Goal: Task Accomplishment & Management: Manage account settings

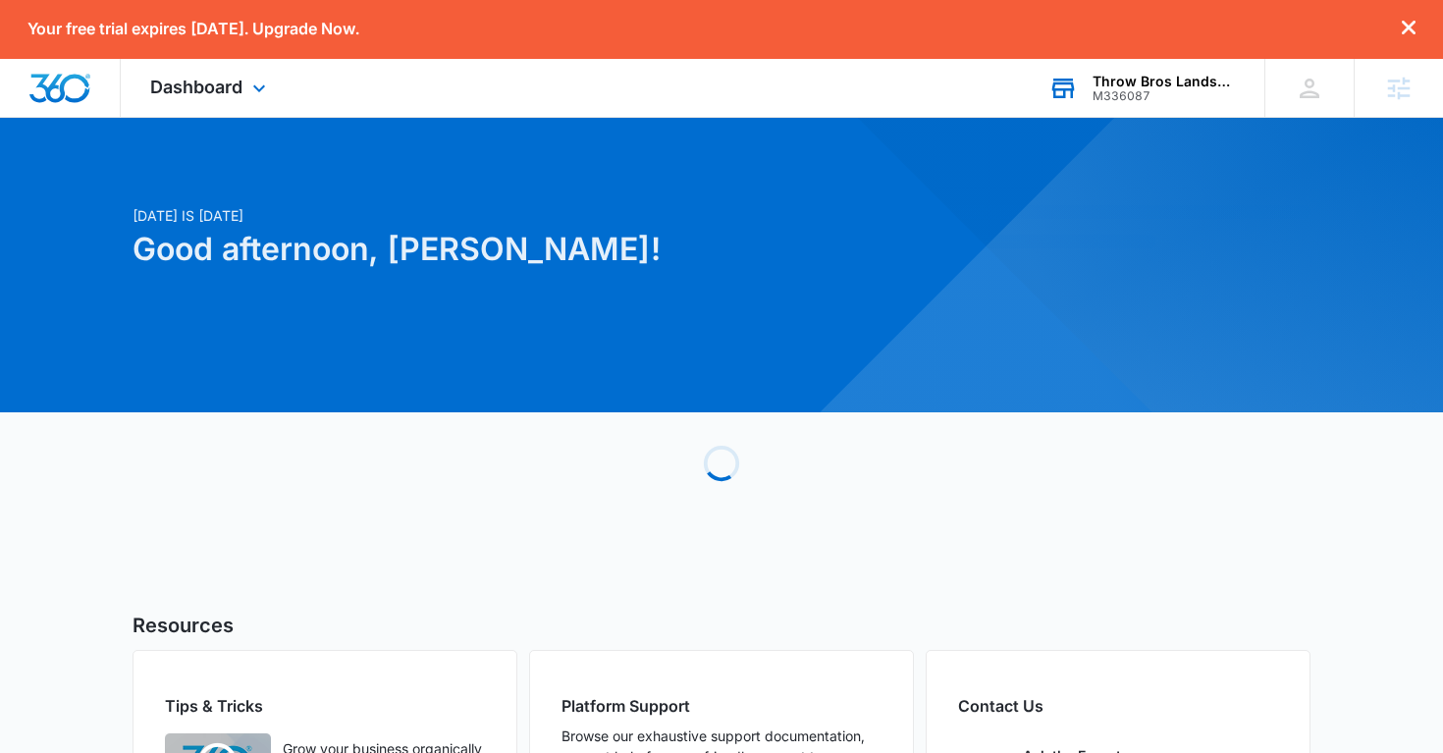
click at [1123, 90] on div "M336087" at bounding box center [1164, 96] width 143 height 14
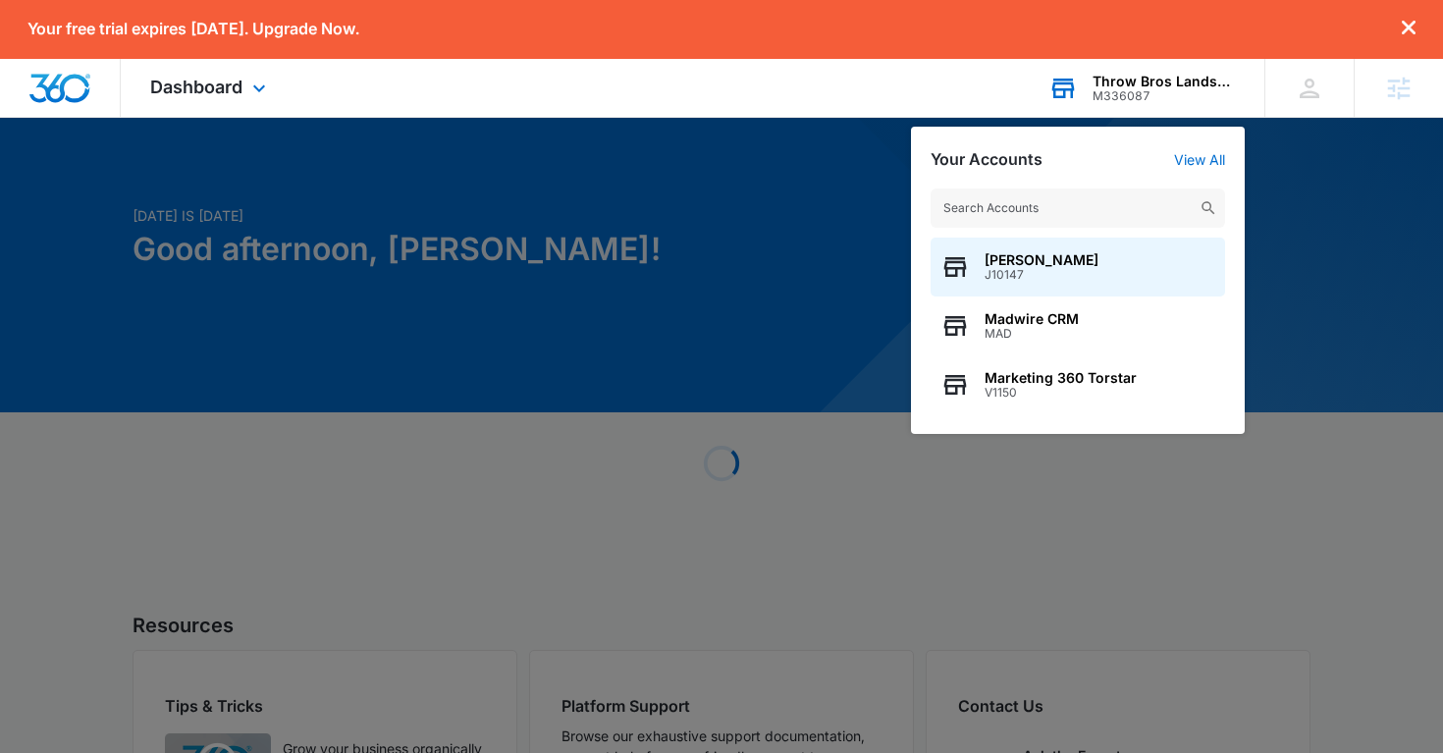
click at [980, 201] on input "text" at bounding box center [1078, 208] width 295 height 39
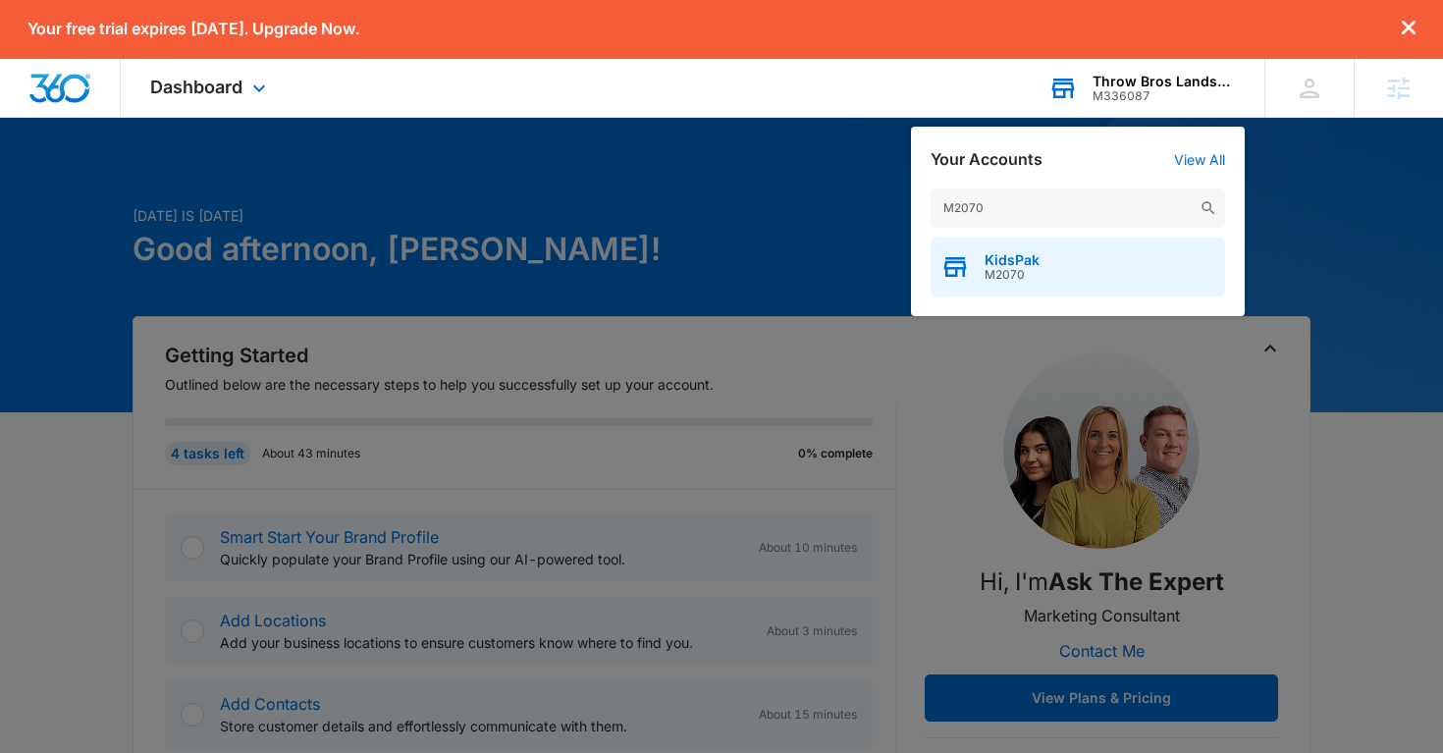
type input "M2070"
click at [1003, 263] on span "KidsPak" at bounding box center [1012, 260] width 55 height 16
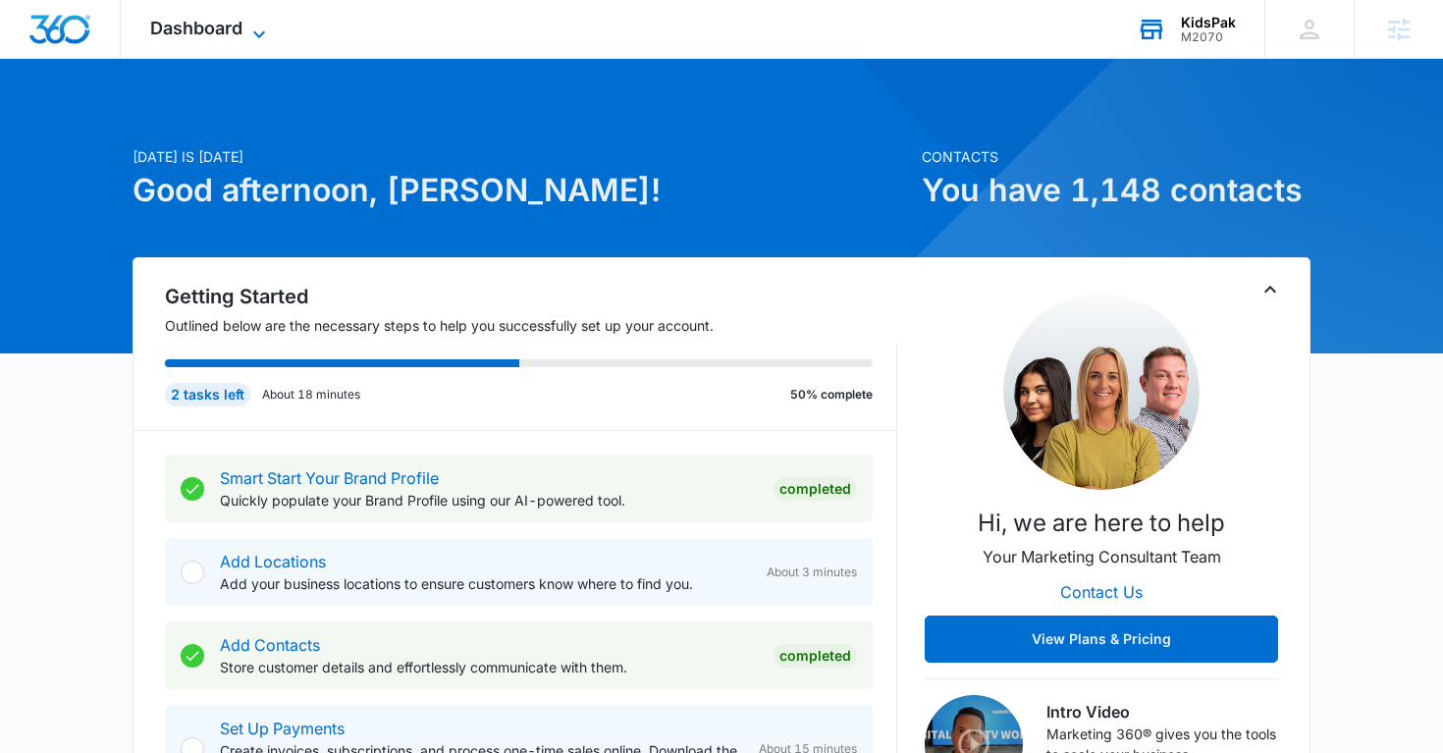
click at [257, 29] on icon at bounding box center [259, 35] width 24 height 24
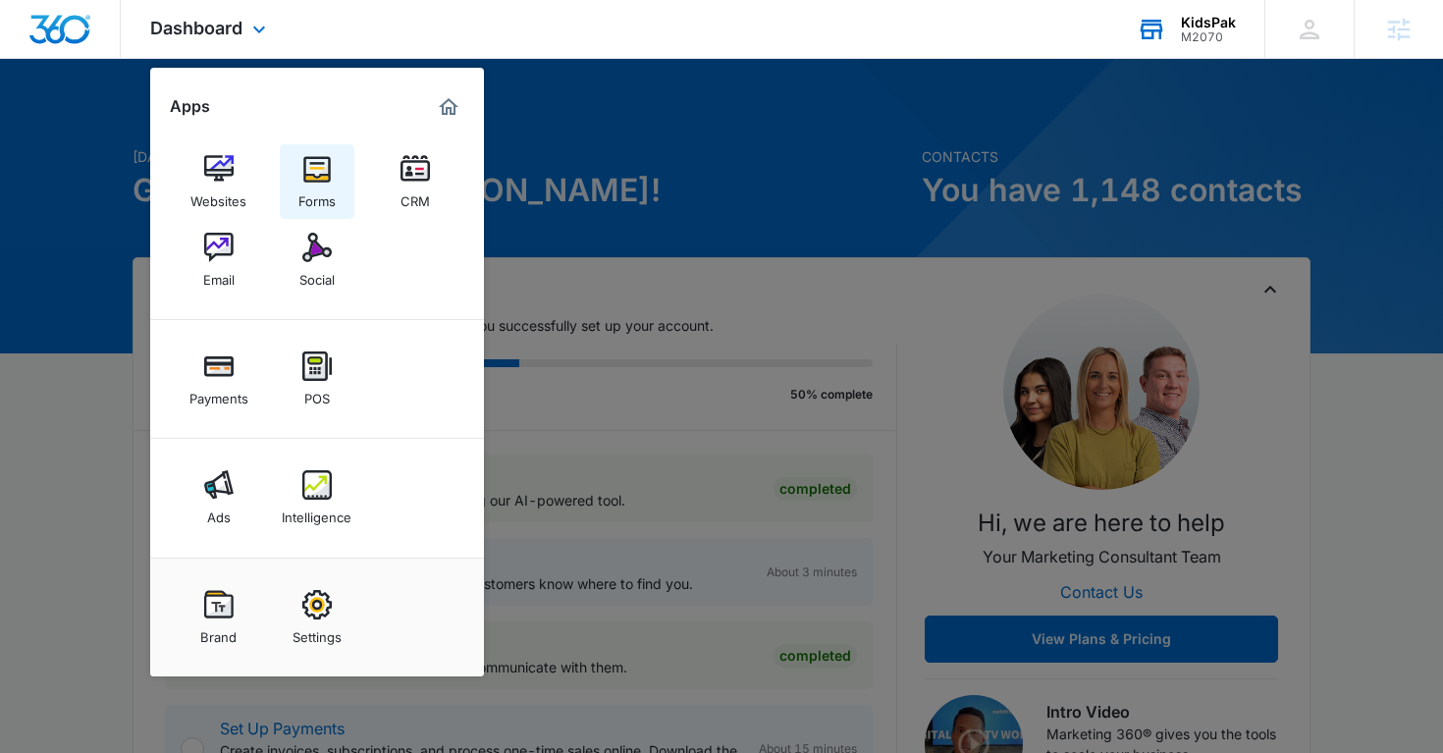
click at [313, 170] on img at bounding box center [316, 168] width 29 height 29
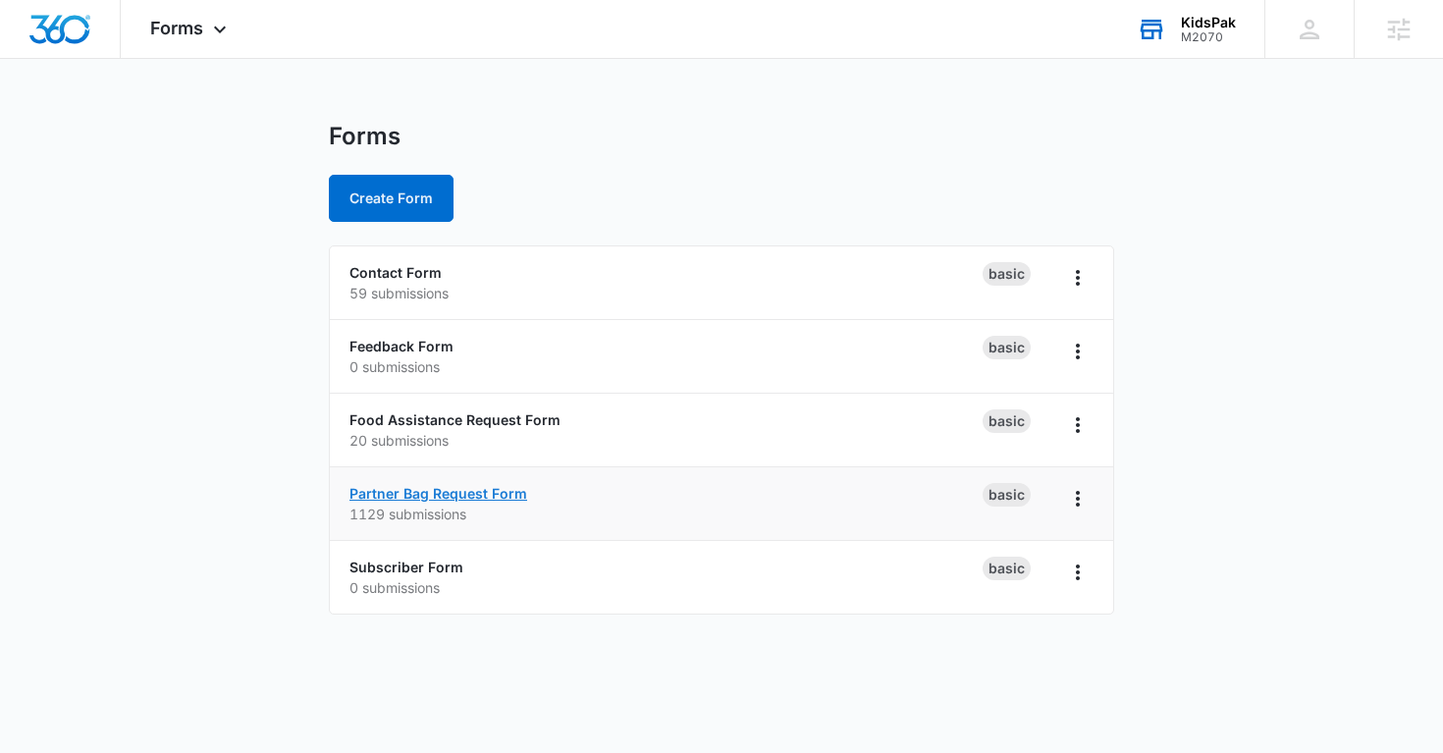
click at [490, 494] on link "Partner Bag Request Form" at bounding box center [439, 493] width 178 height 17
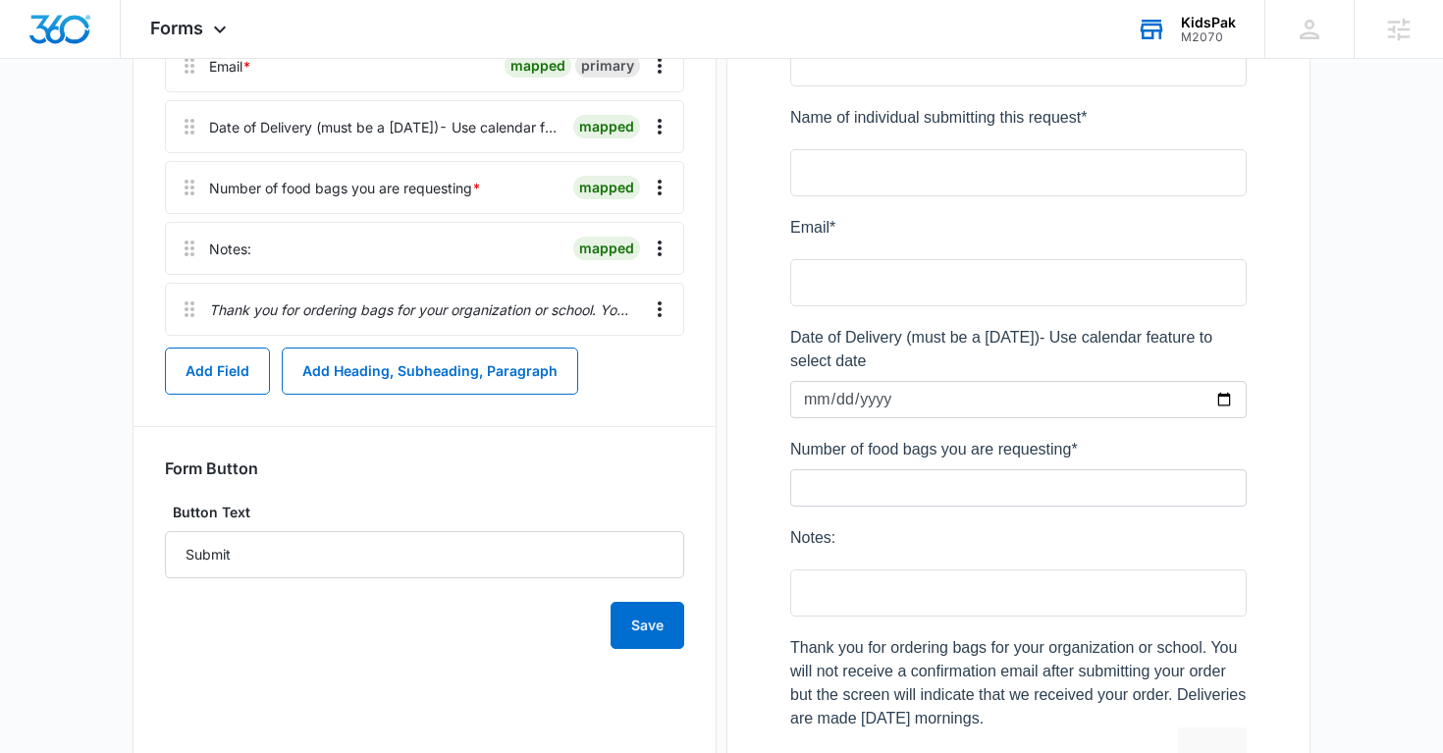
scroll to position [604, 0]
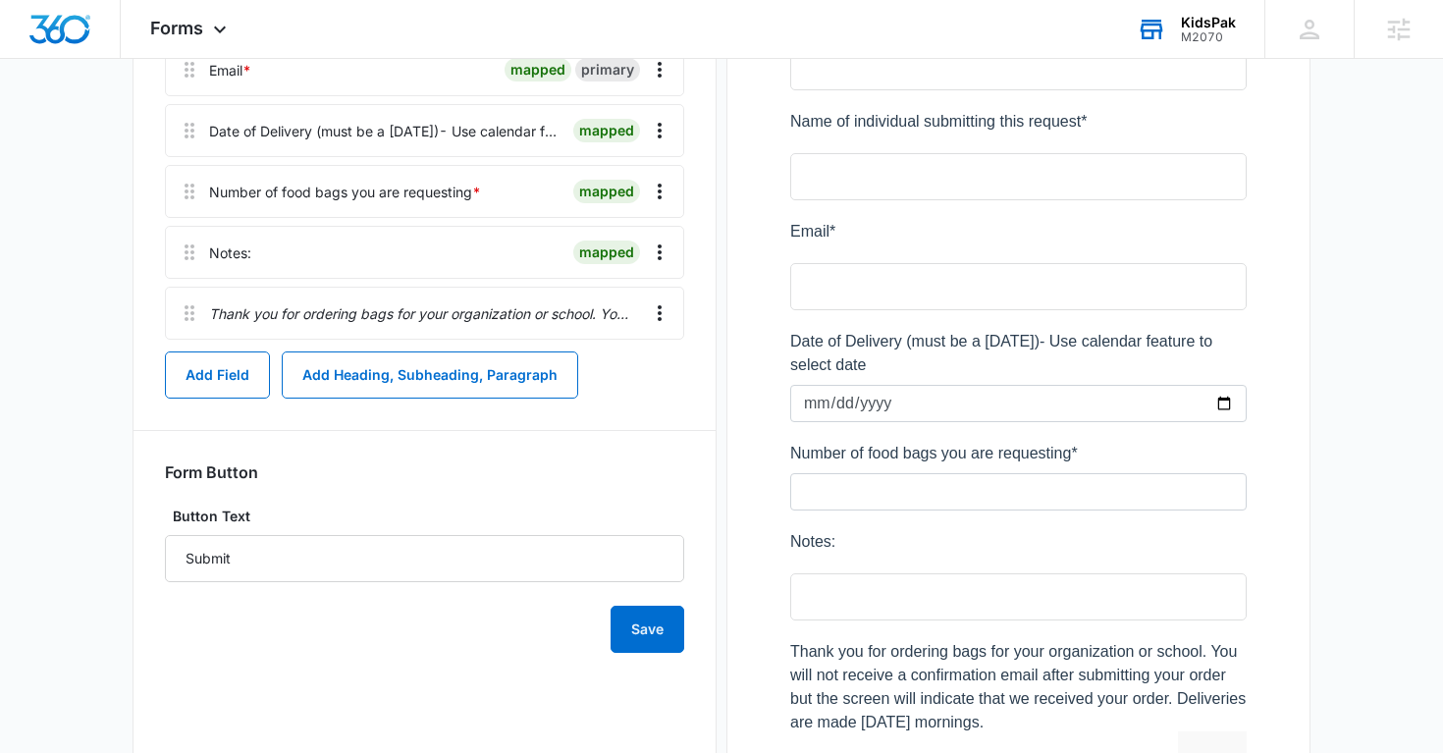
click at [826, 470] on div at bounding box center [1018, 276] width 519 height 1127
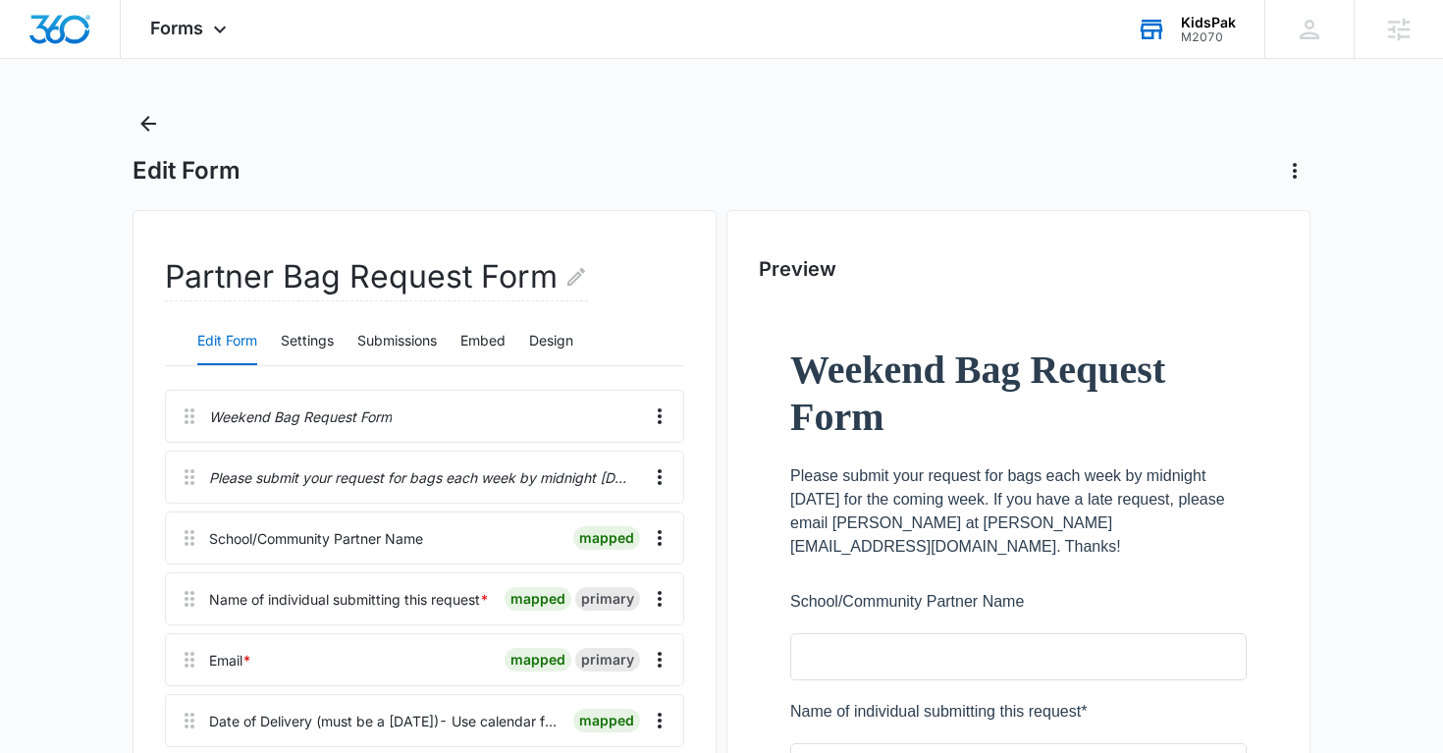
scroll to position [15, 0]
click at [377, 334] on button "Submissions" at bounding box center [397, 340] width 80 height 47
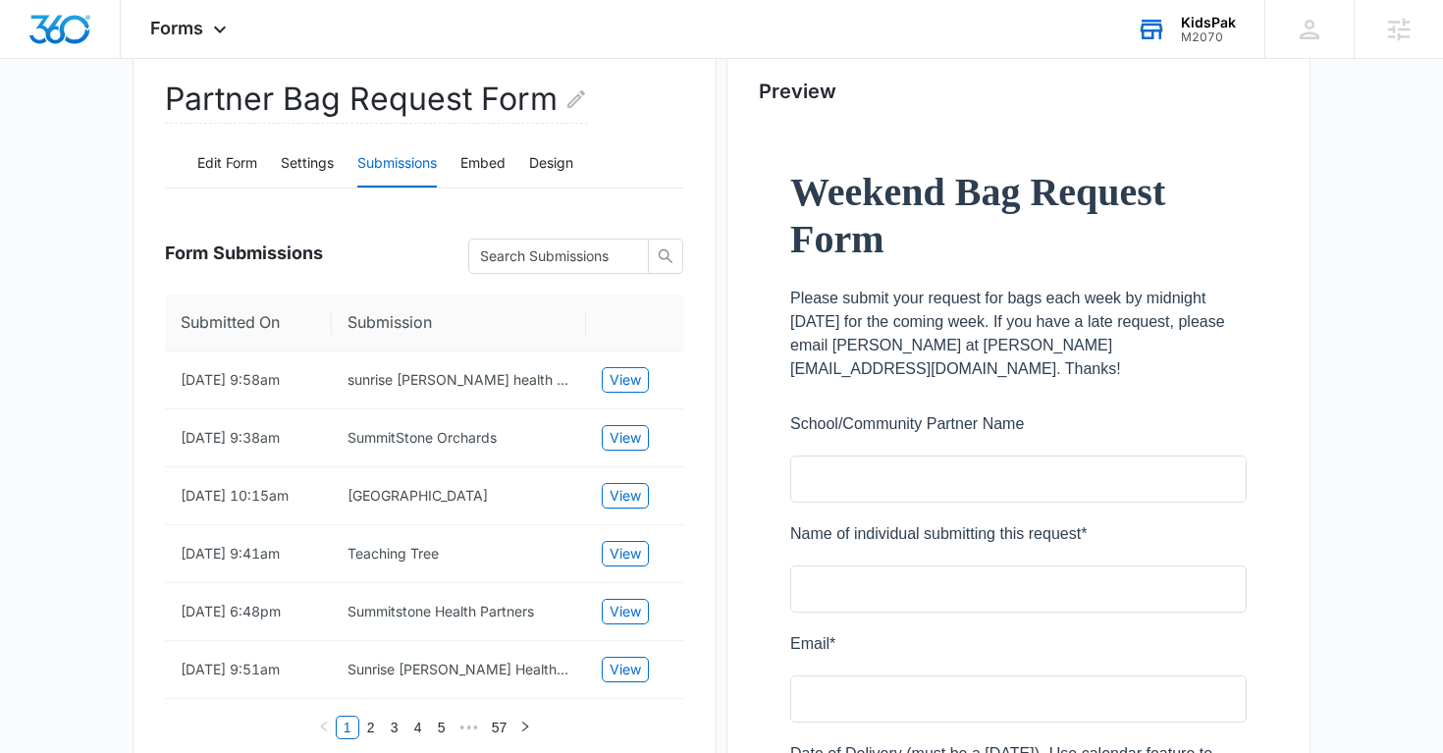
scroll to position [193, 0]
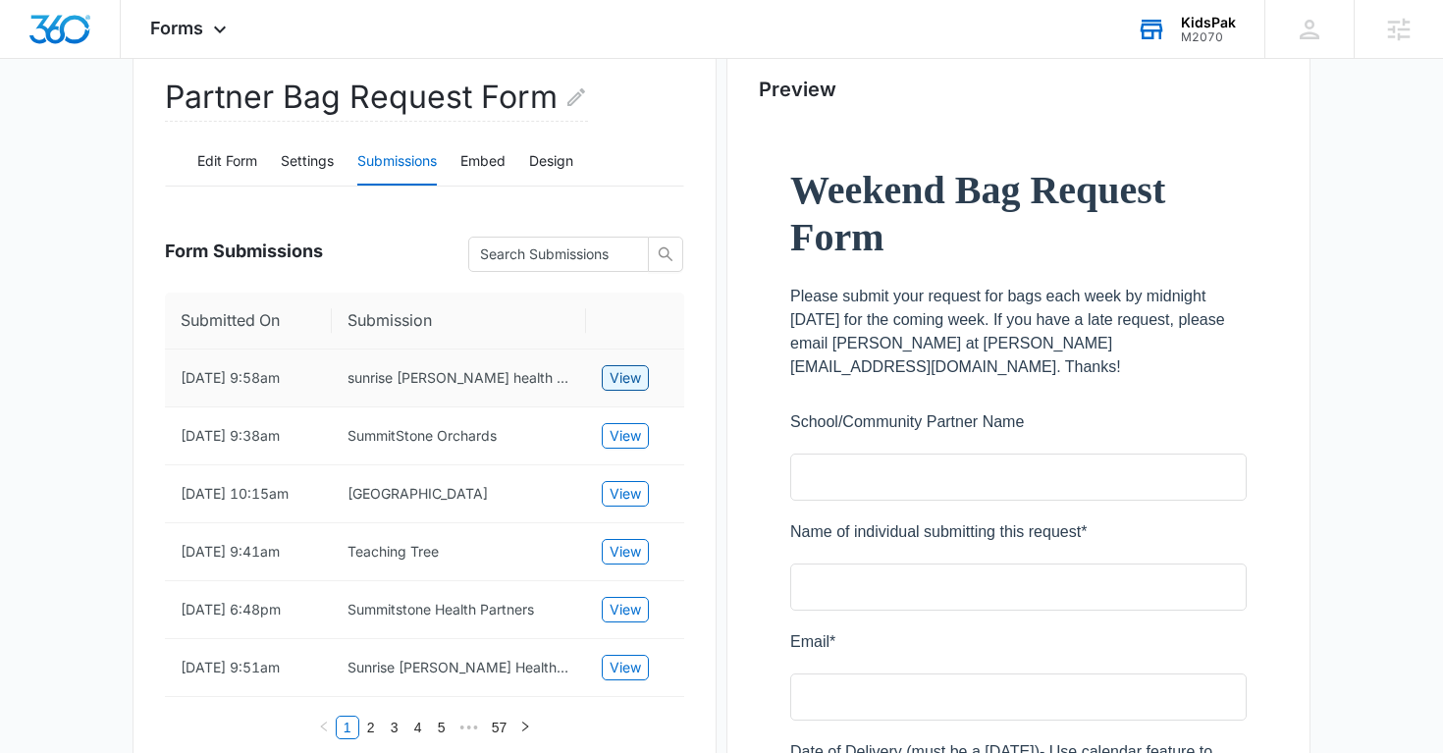
click at [634, 376] on span "View" at bounding box center [625, 378] width 31 height 22
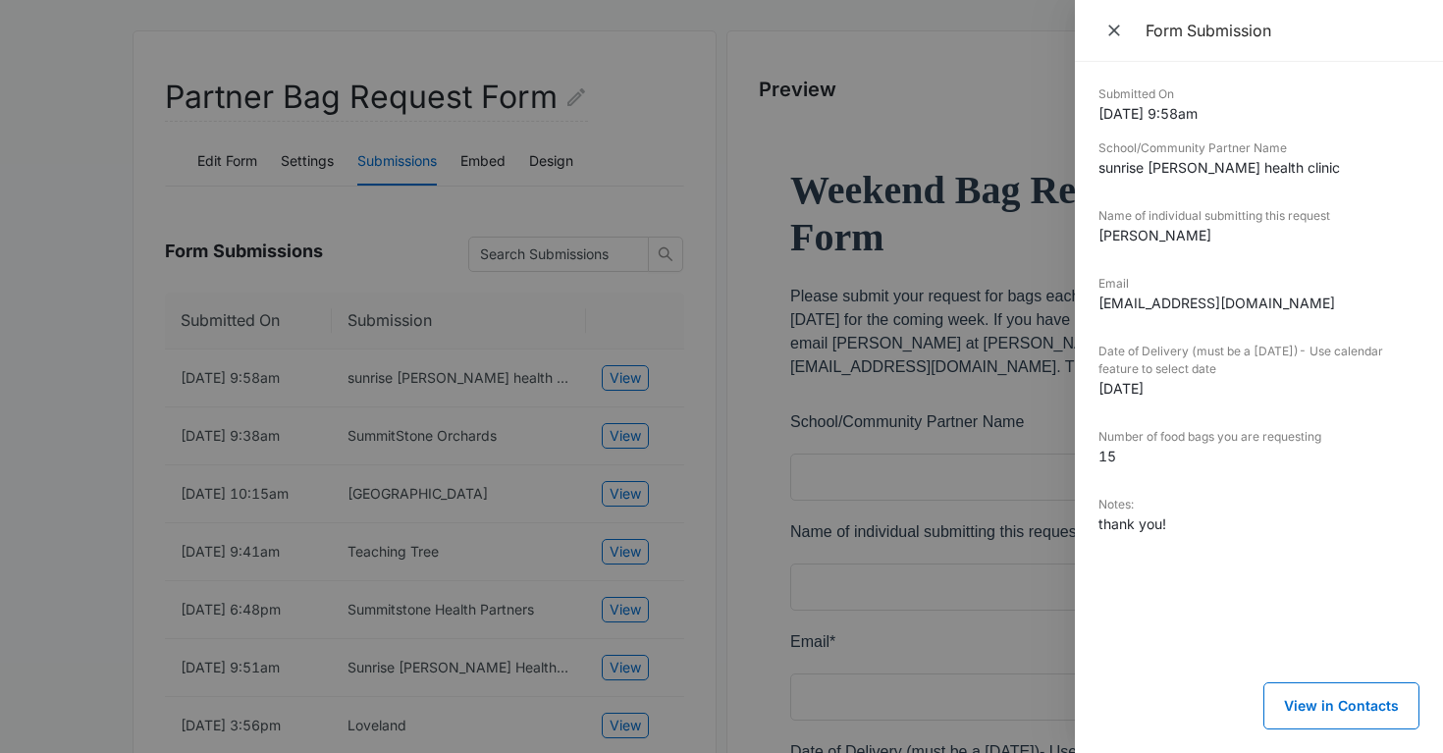
click at [623, 440] on div at bounding box center [721, 376] width 1443 height 753
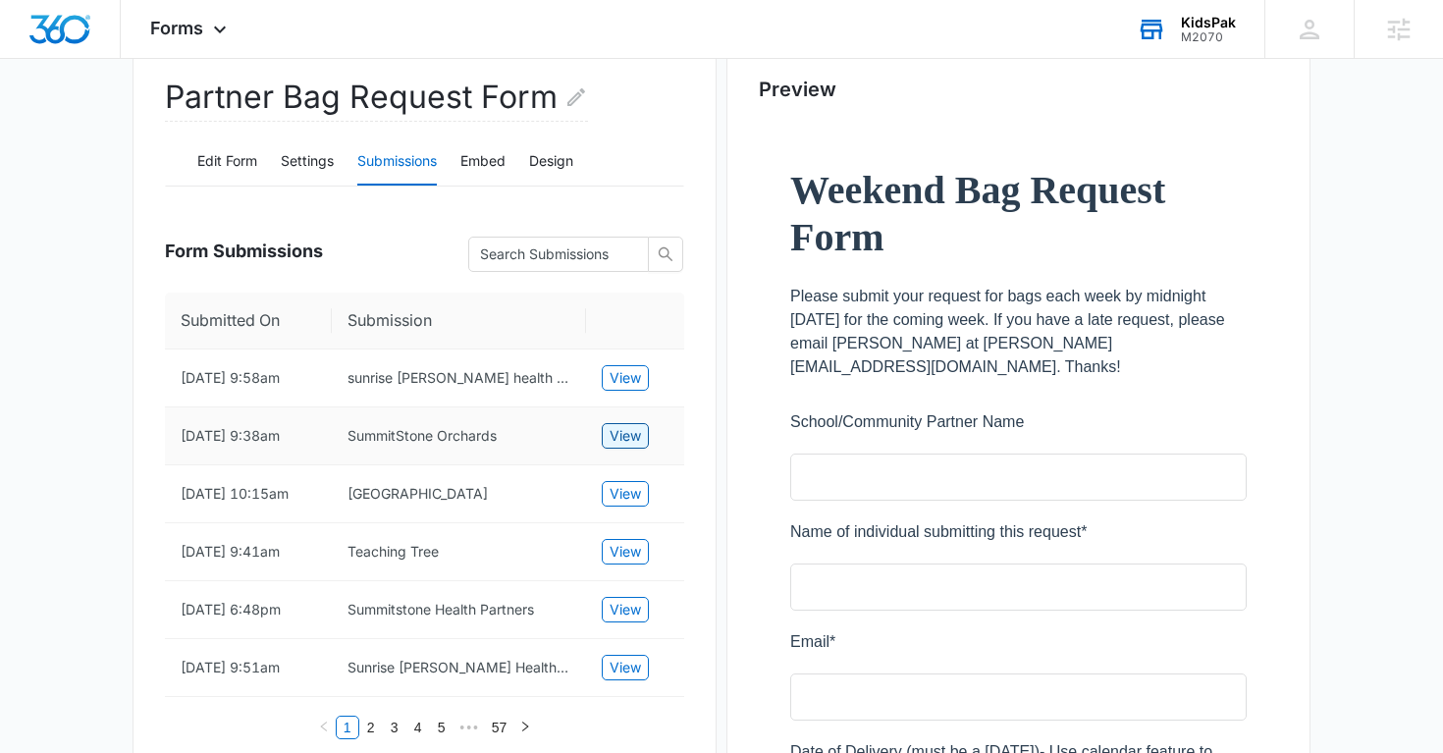
click at [627, 440] on span "View" at bounding box center [625, 436] width 31 height 22
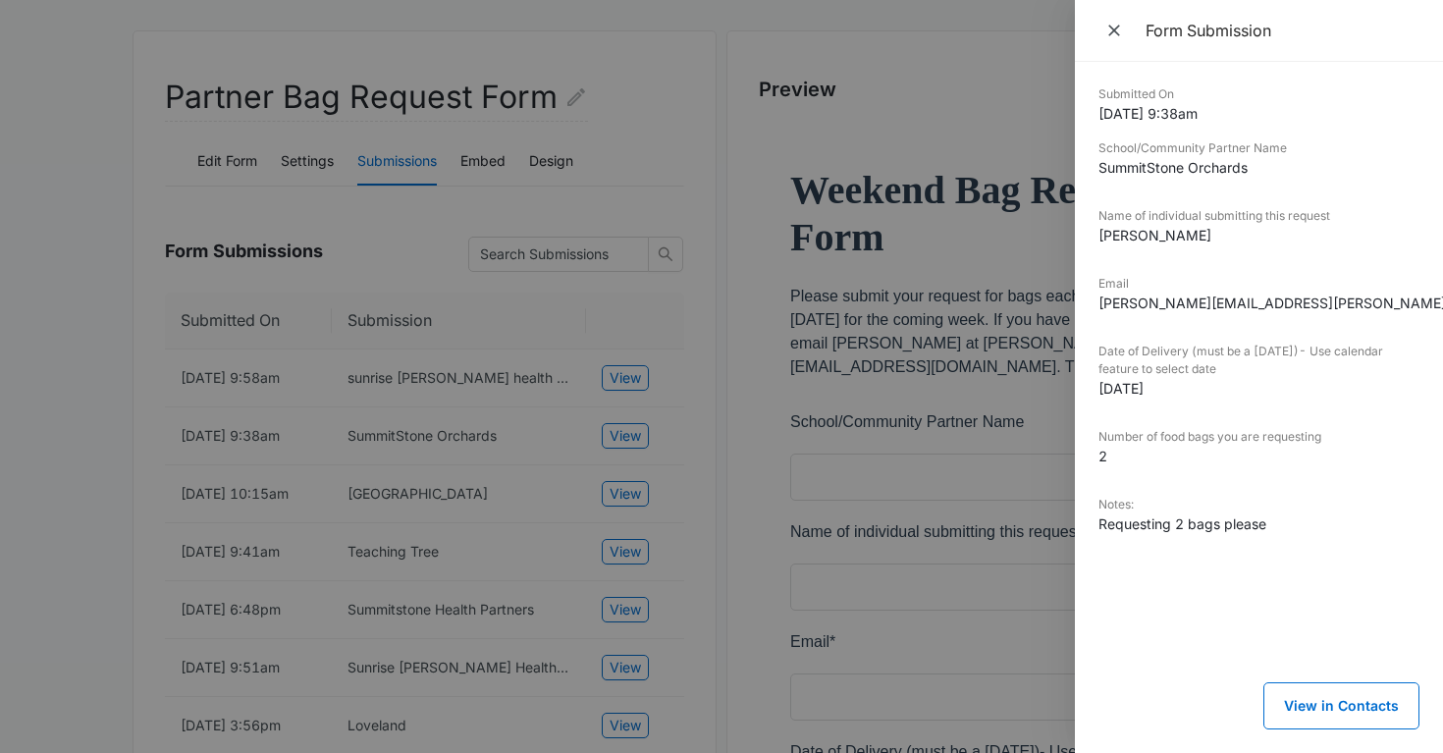
click at [626, 500] on div at bounding box center [721, 376] width 1443 height 753
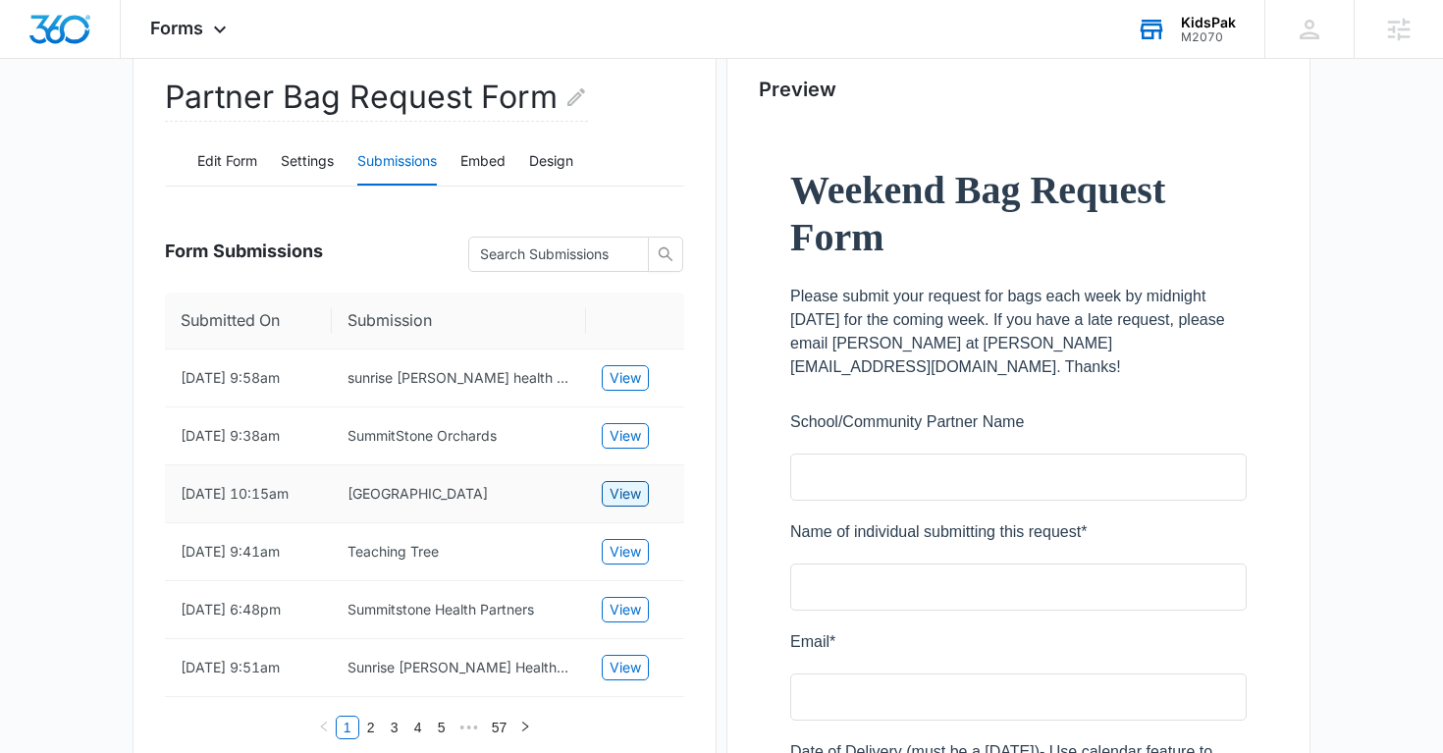
click at [629, 497] on span "View" at bounding box center [625, 494] width 31 height 22
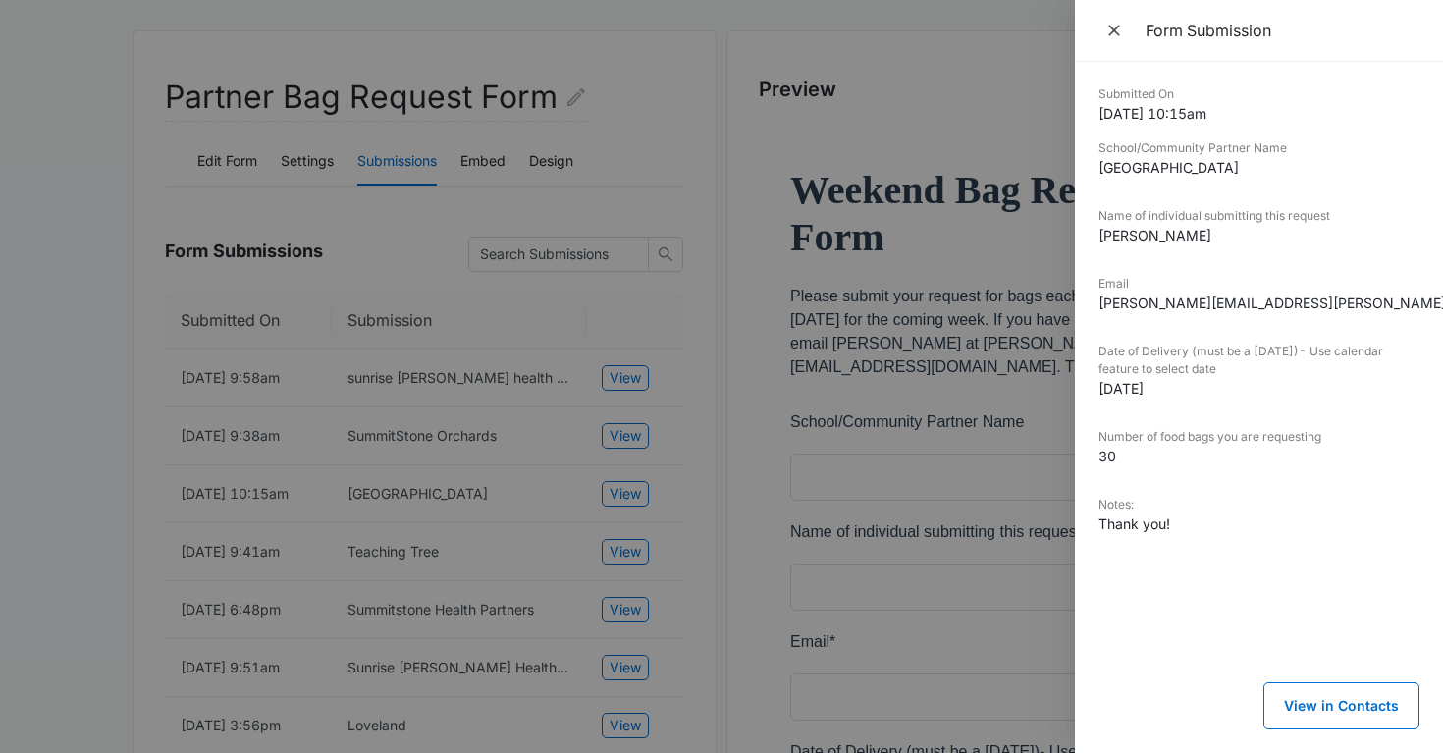
click at [624, 561] on div at bounding box center [721, 376] width 1443 height 753
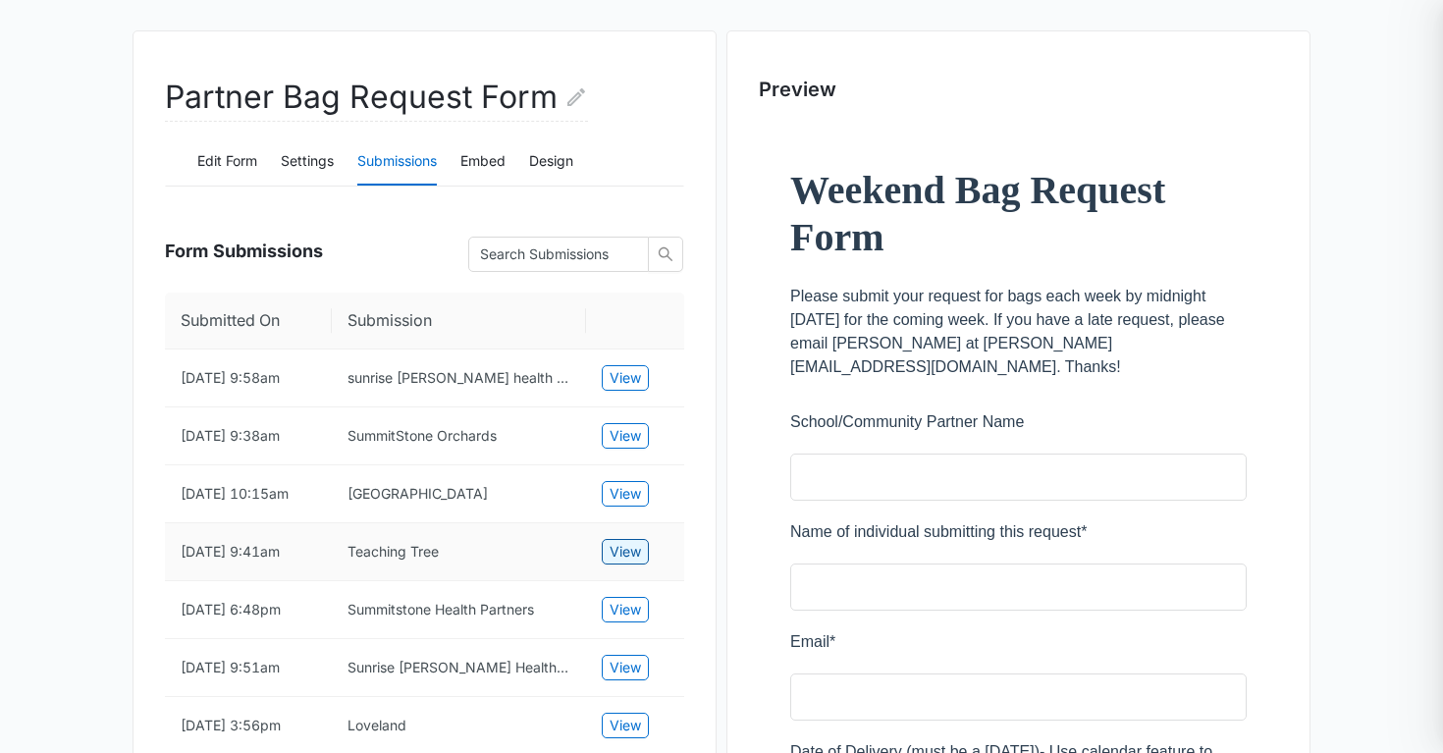
click at [627, 557] on span "View" at bounding box center [625, 552] width 31 height 22
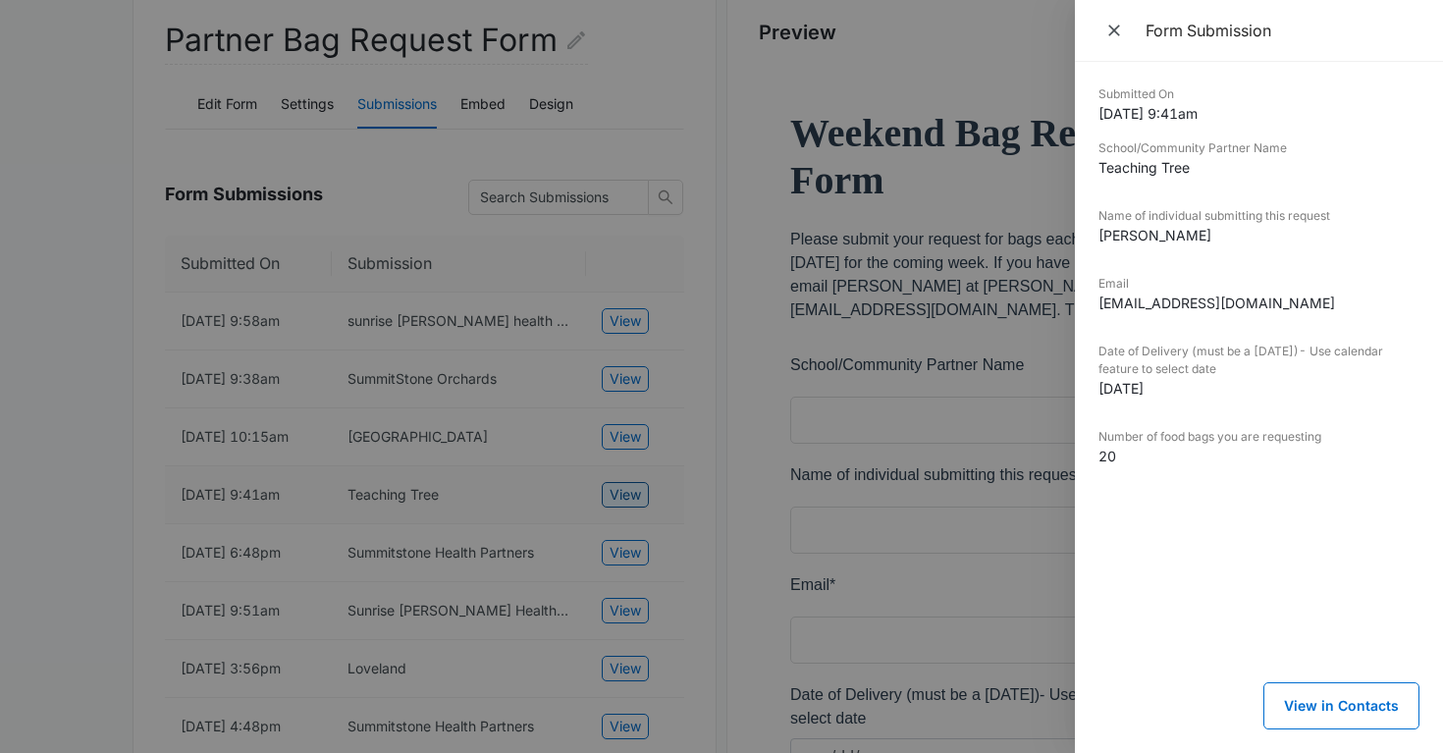
scroll to position [252, 0]
click at [627, 557] on div at bounding box center [721, 376] width 1443 height 753
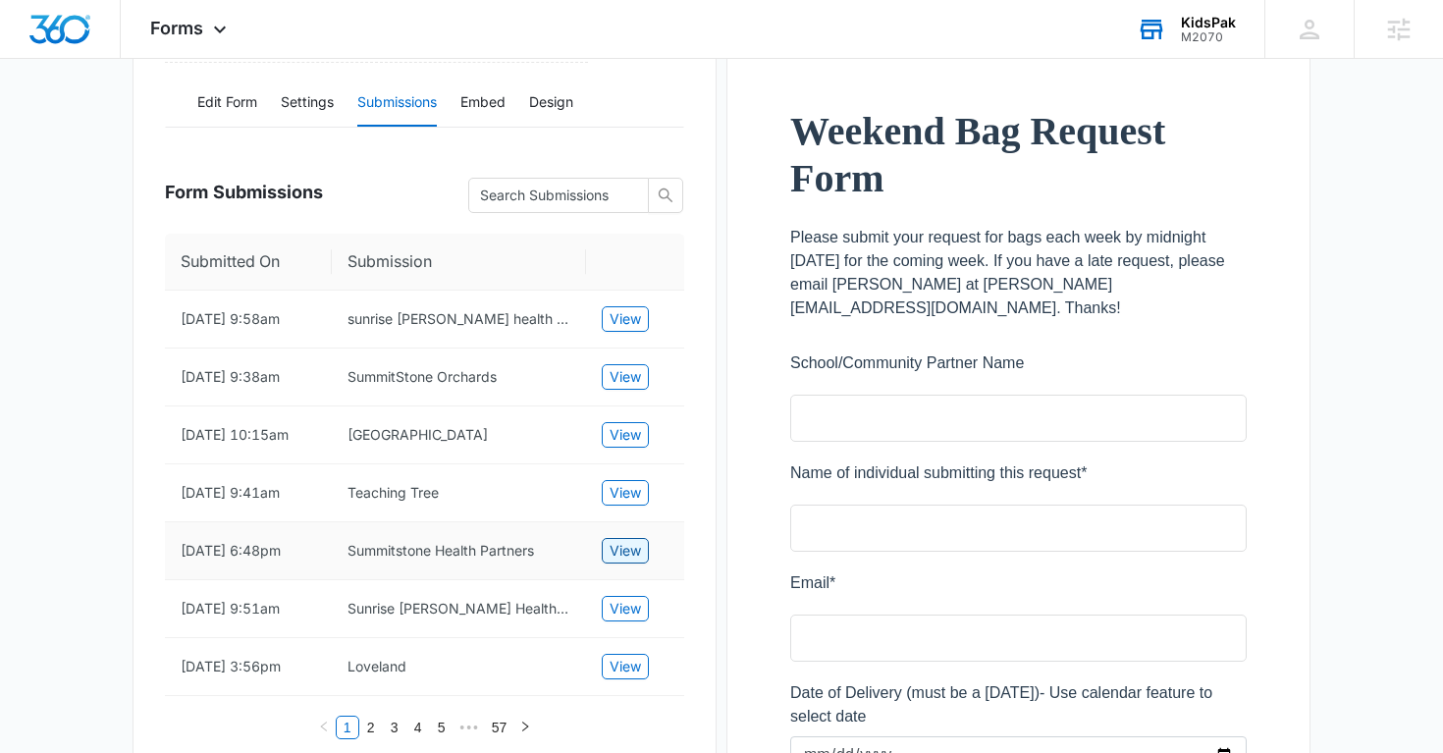
click at [628, 553] on span "View" at bounding box center [625, 551] width 31 height 22
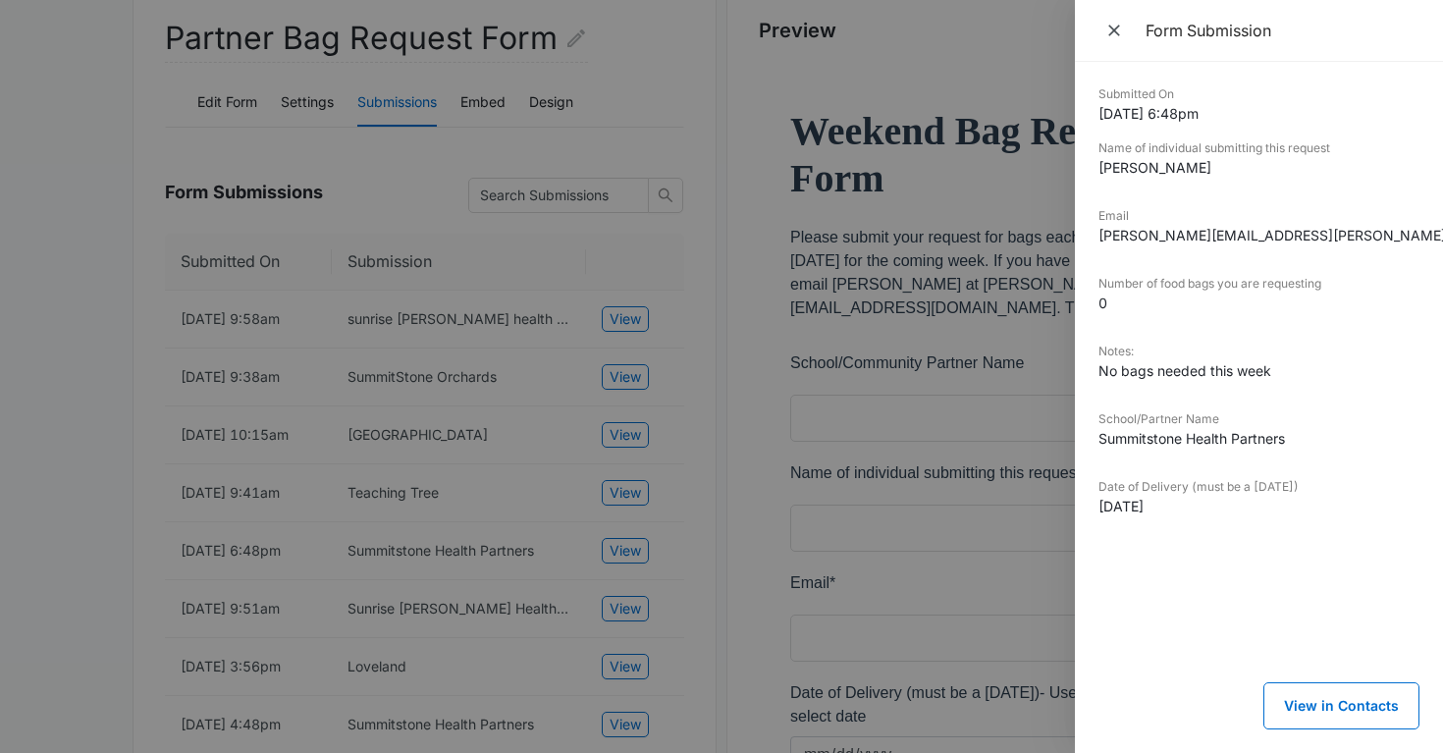
click at [629, 561] on div at bounding box center [721, 376] width 1443 height 753
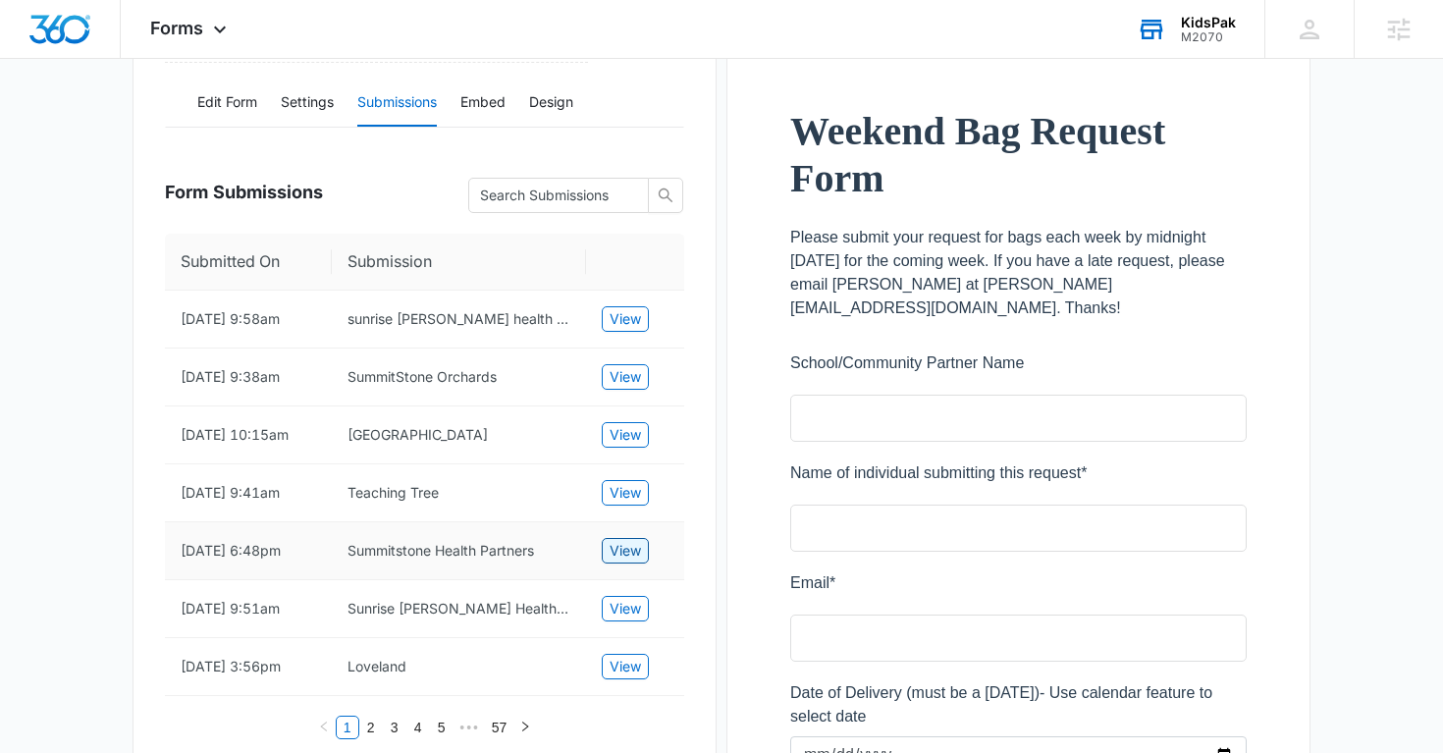
click at [624, 552] on span "View" at bounding box center [625, 551] width 31 height 22
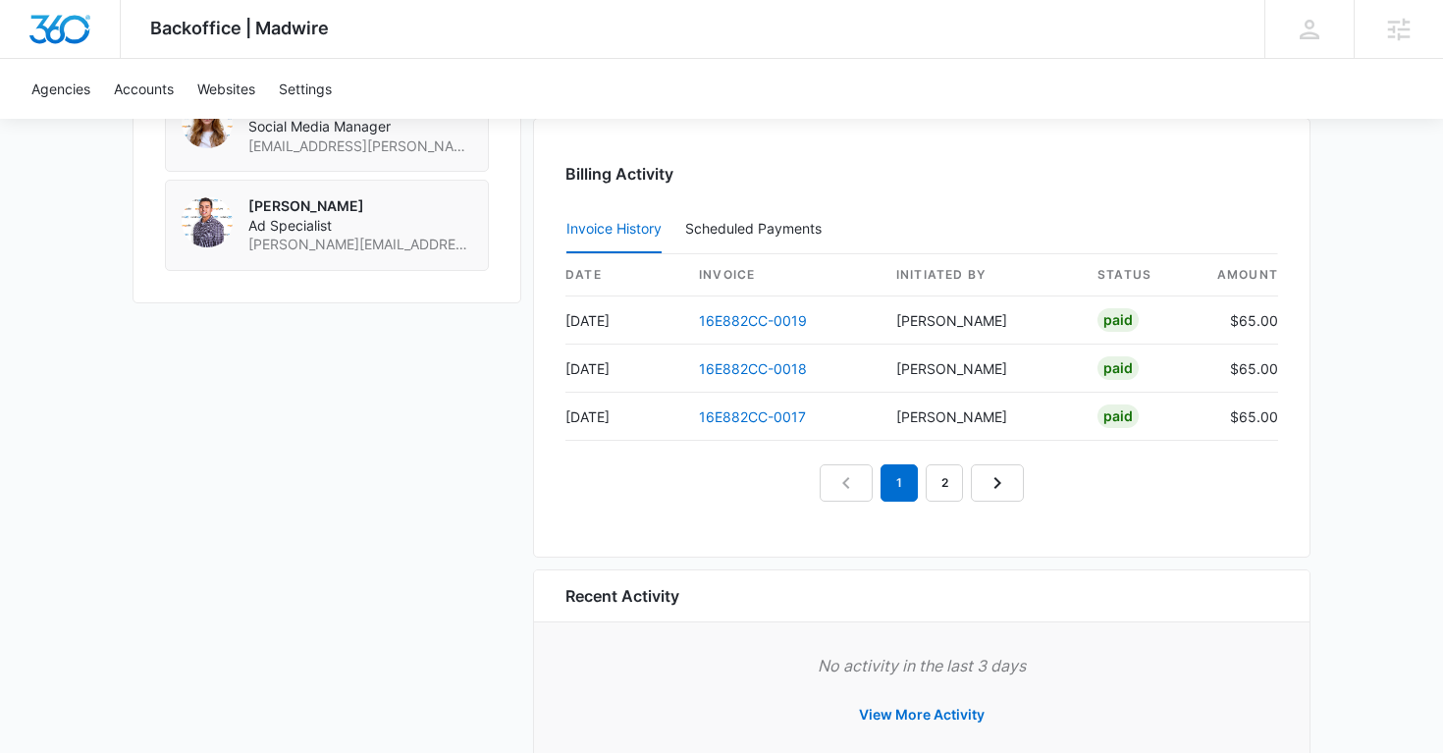
scroll to position [1846, 0]
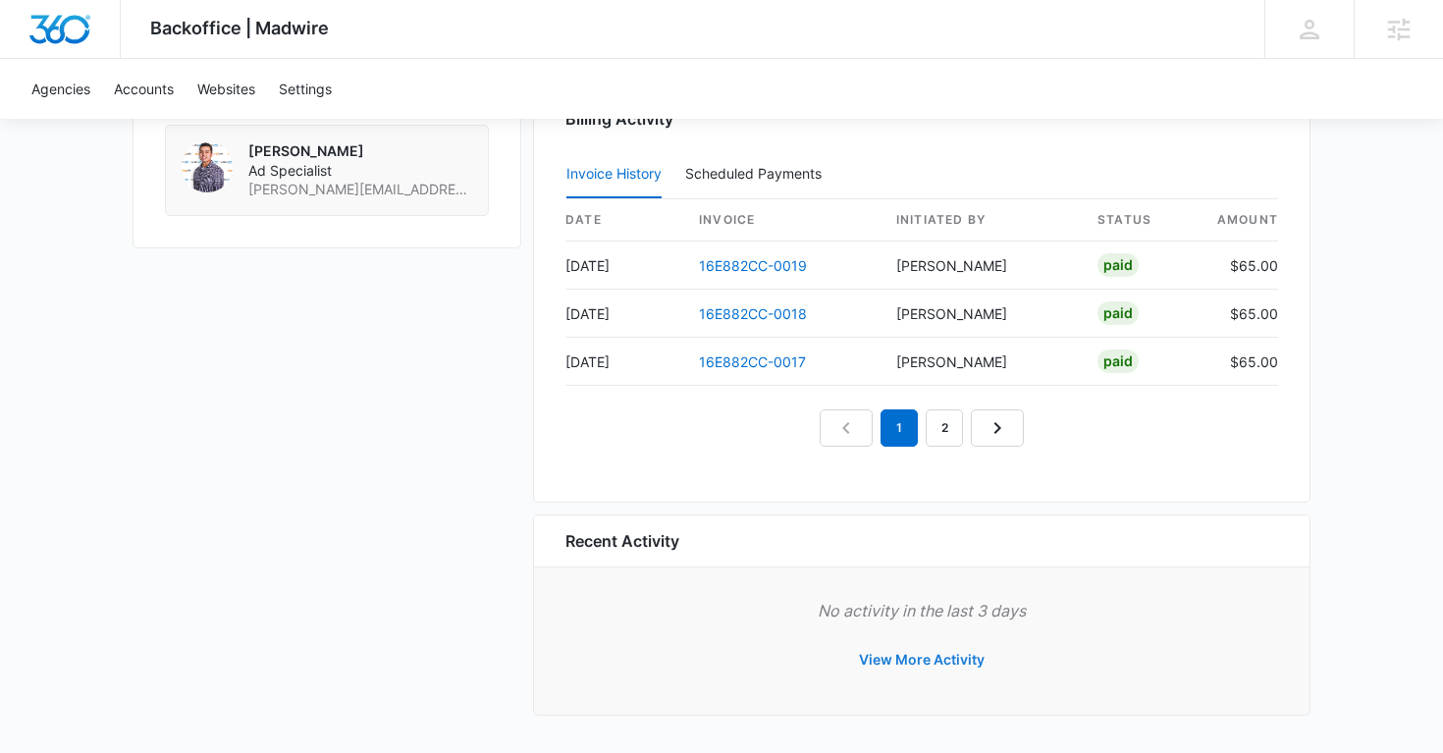
click at [881, 664] on button "View More Activity" at bounding box center [922, 659] width 165 height 47
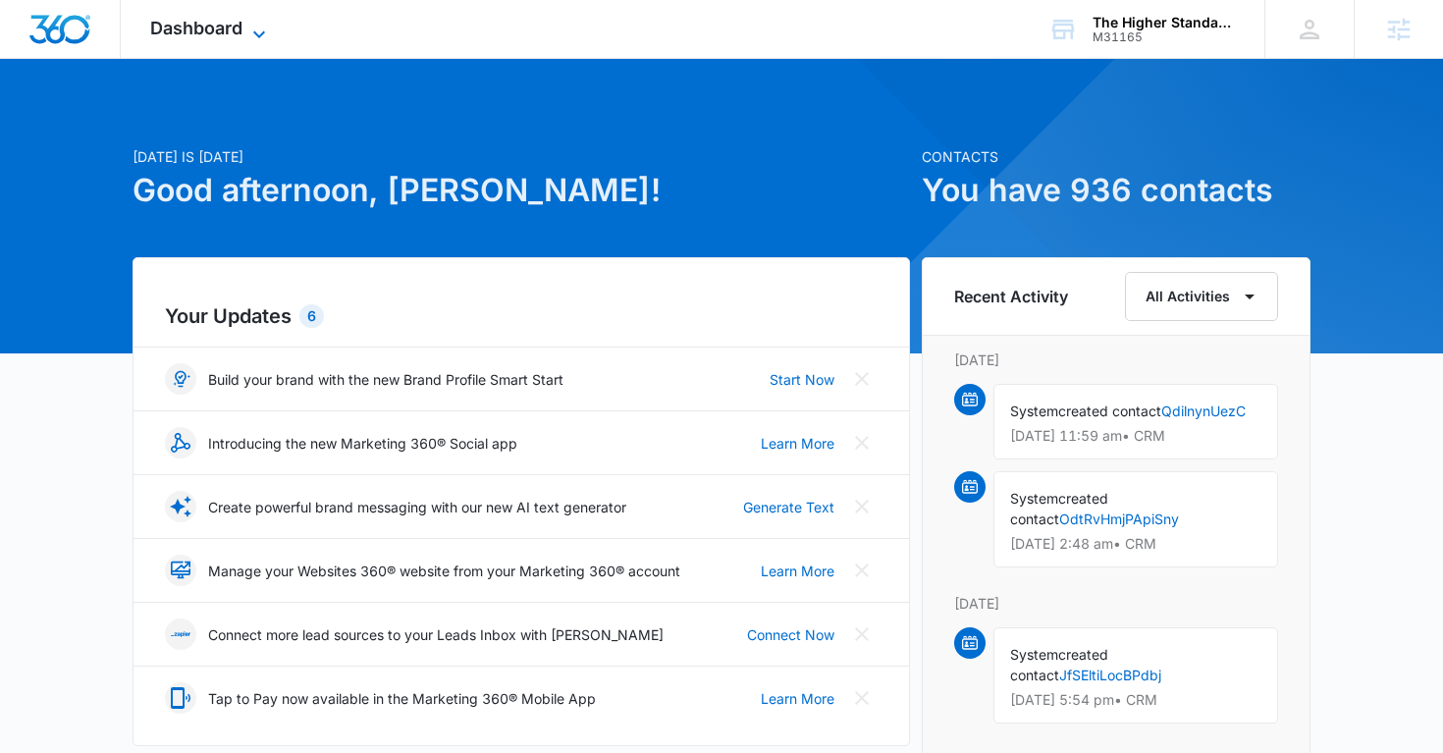
click at [265, 30] on icon at bounding box center [259, 35] width 24 height 24
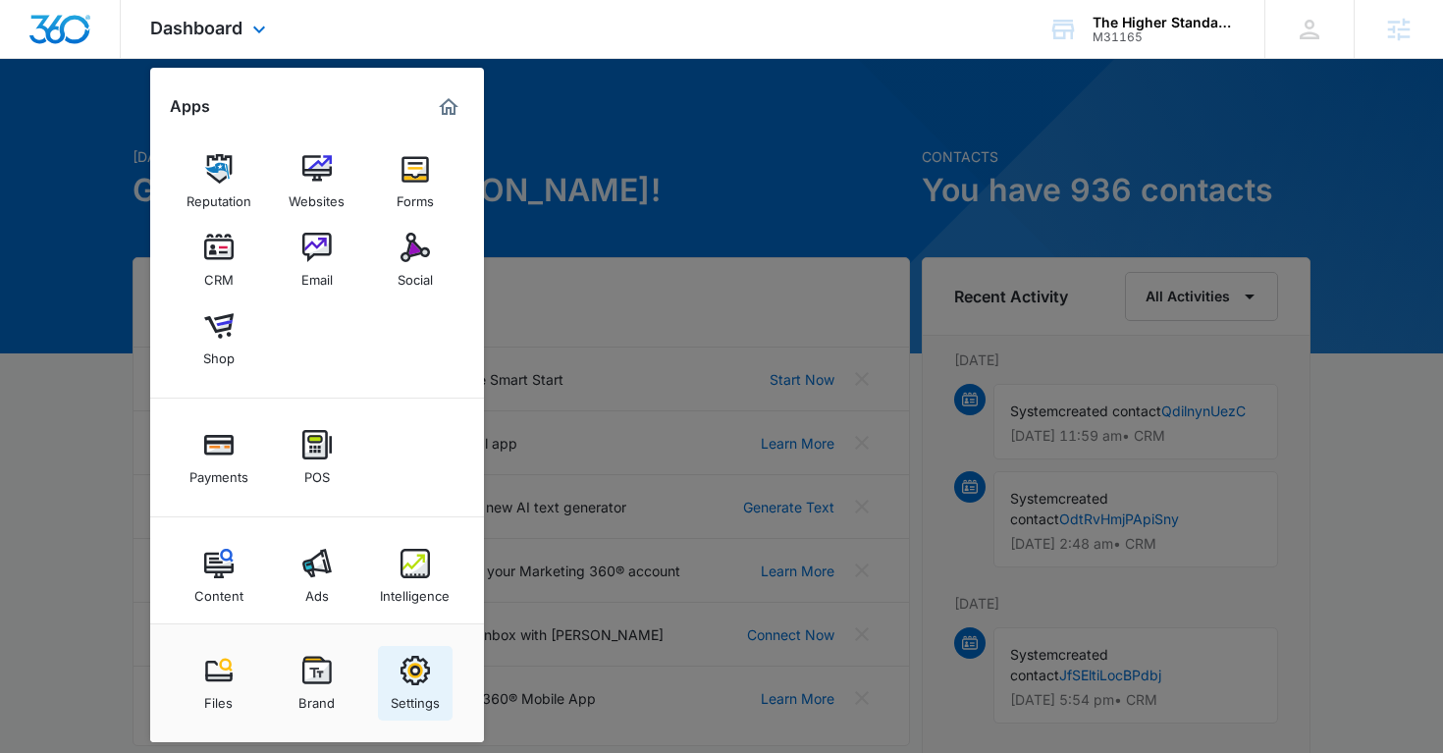
click at [422, 672] on img at bounding box center [415, 670] width 29 height 29
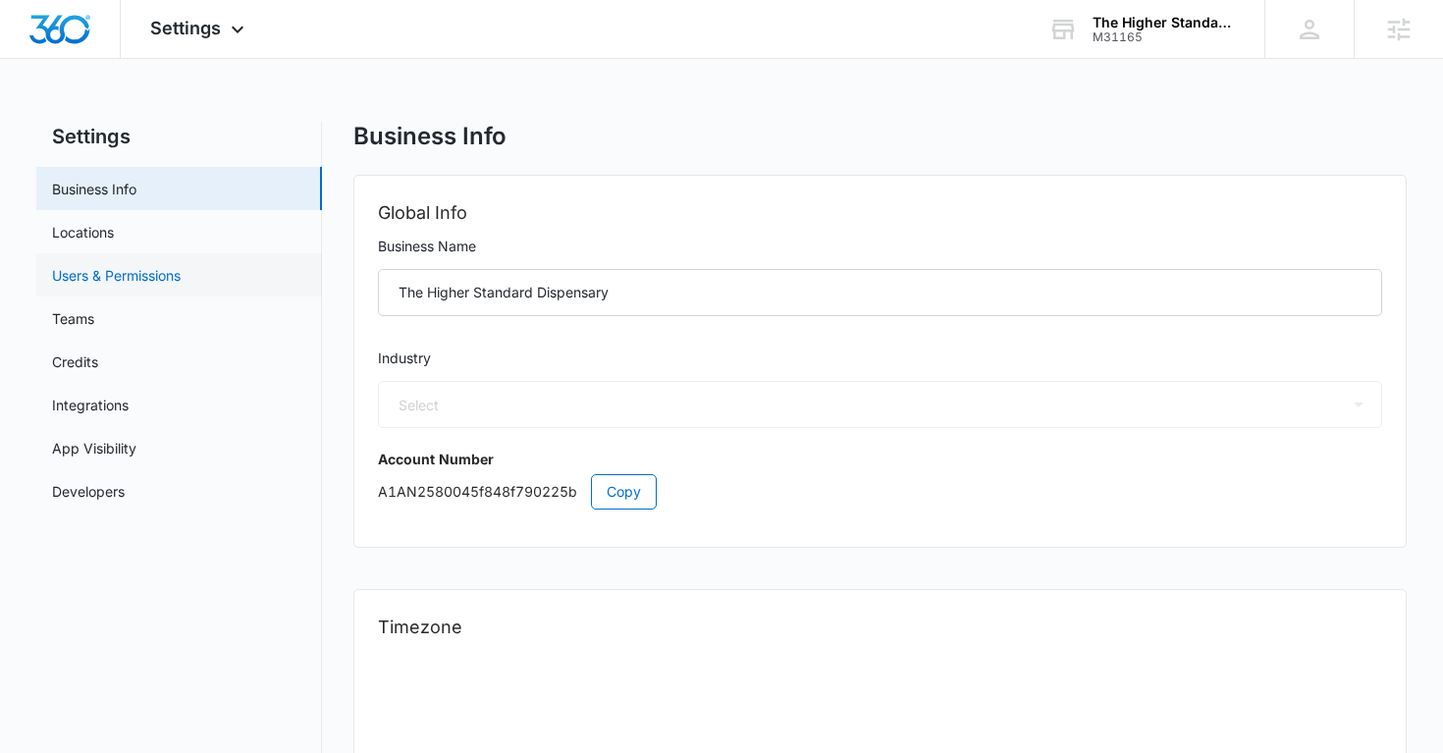
select select "12"
select select "US"
select select "America/[GEOGRAPHIC_DATA]"
click at [177, 274] on link "Users & Permissions" at bounding box center [116, 275] width 129 height 21
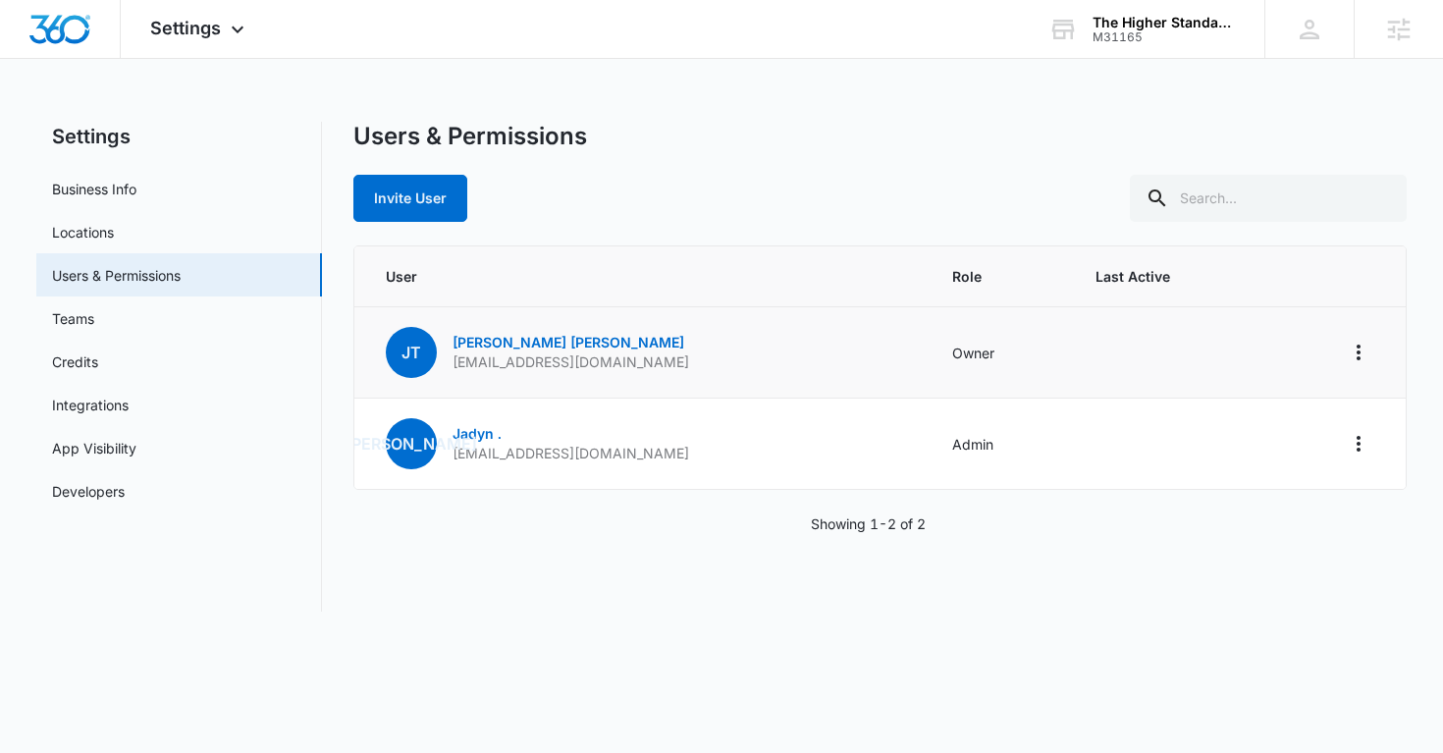
click at [550, 366] on p "[EMAIL_ADDRESS][DOMAIN_NAME]" at bounding box center [571, 363] width 237 height 20
copy p "[EMAIL_ADDRESS][DOMAIN_NAME]"
